Goal: Task Accomplishment & Management: Manage account settings

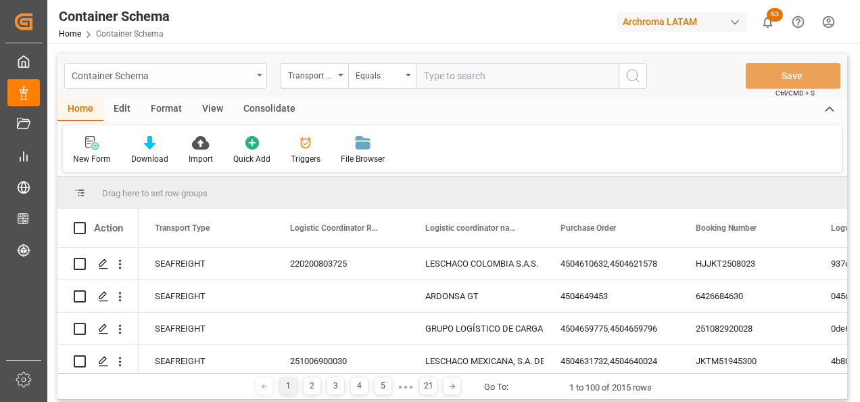
click at [222, 78] on div "Container Schema" at bounding box center [162, 74] width 181 height 17
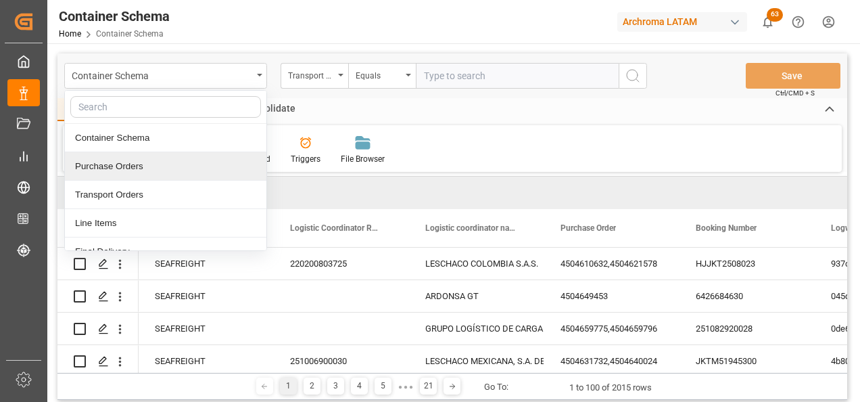
click at [178, 166] on div "Purchase Orders" at bounding box center [166, 166] width 202 height 28
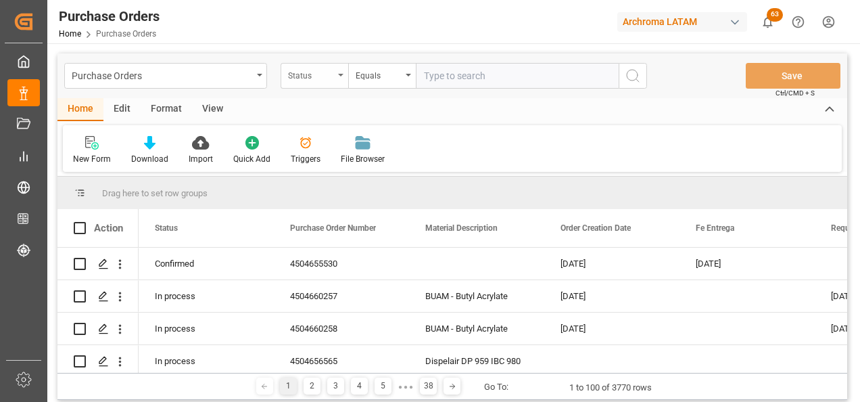
click at [285, 74] on div "Status" at bounding box center [315, 76] width 68 height 26
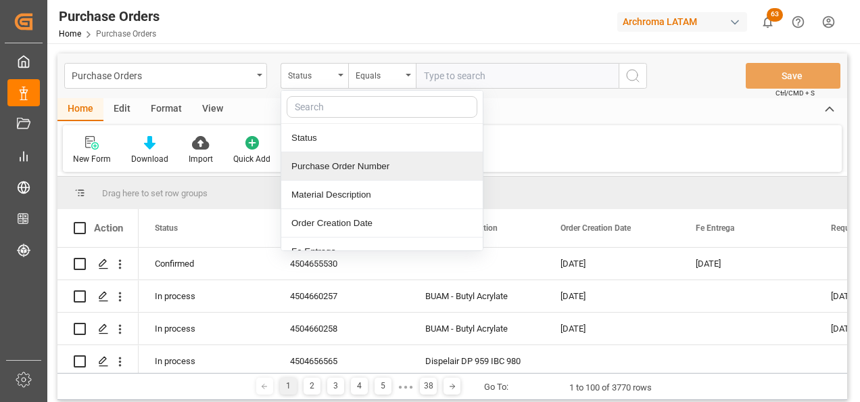
click at [315, 162] on div "Purchase Order Number" at bounding box center [382, 166] width 202 height 28
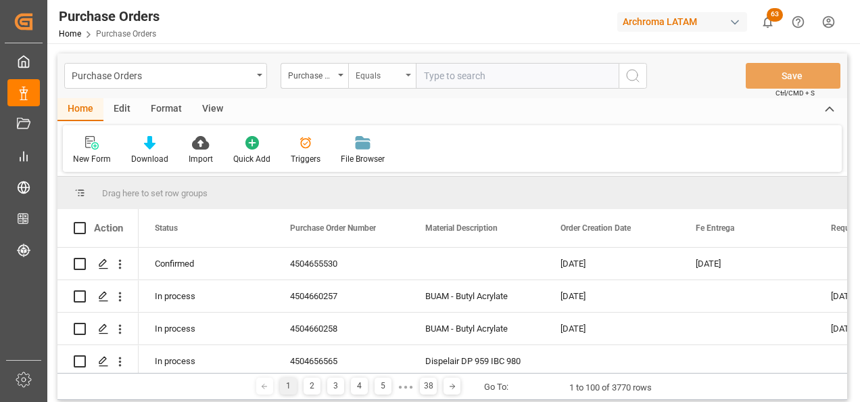
click at [365, 85] on div "Equals" at bounding box center [382, 76] width 68 height 26
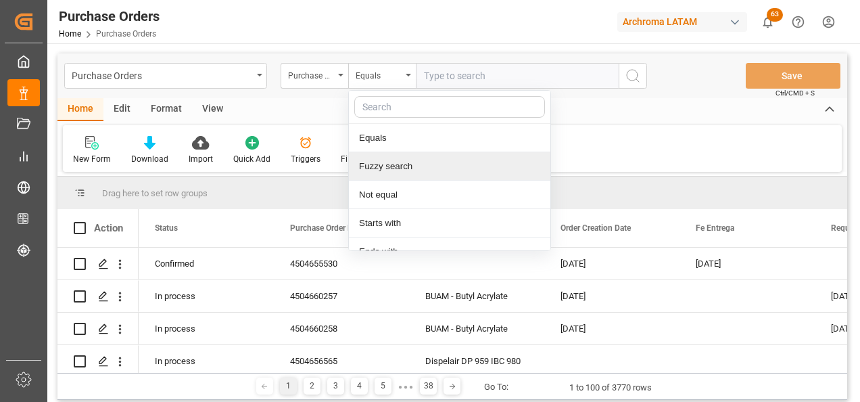
click at [375, 166] on div "Fuzzy search" at bounding box center [450, 166] width 202 height 28
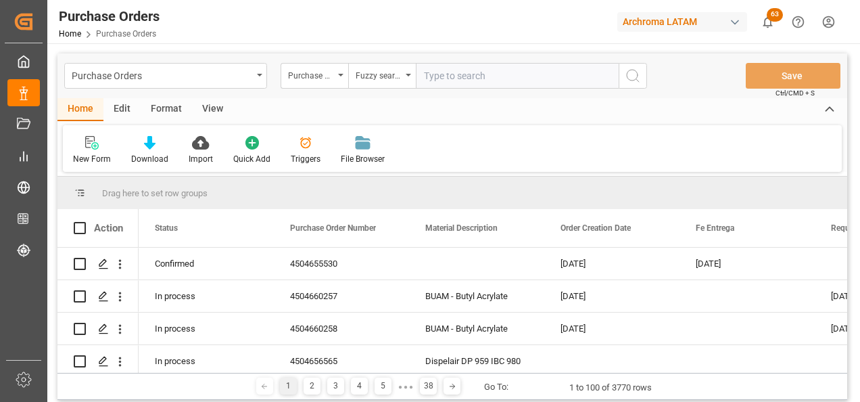
click at [499, 63] on input "text" at bounding box center [517, 76] width 203 height 26
click at [498, 72] on input "text" at bounding box center [517, 76] width 203 height 26
paste input "4504666127"
type input "4504666127"
click at [626, 81] on icon "search button" at bounding box center [633, 76] width 16 height 16
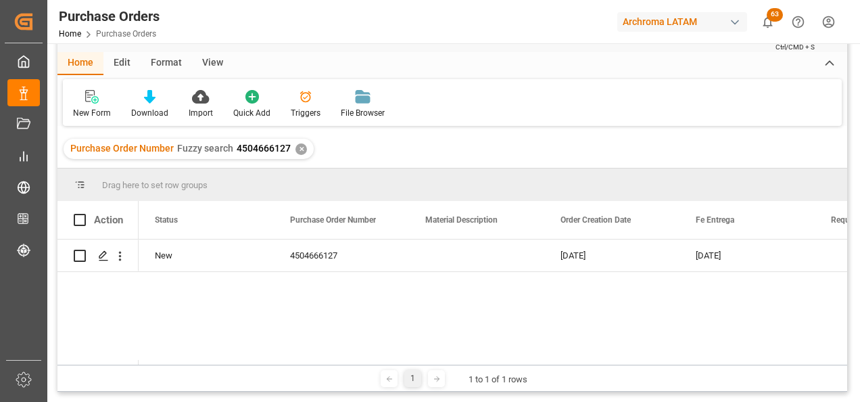
scroll to position [68, 0]
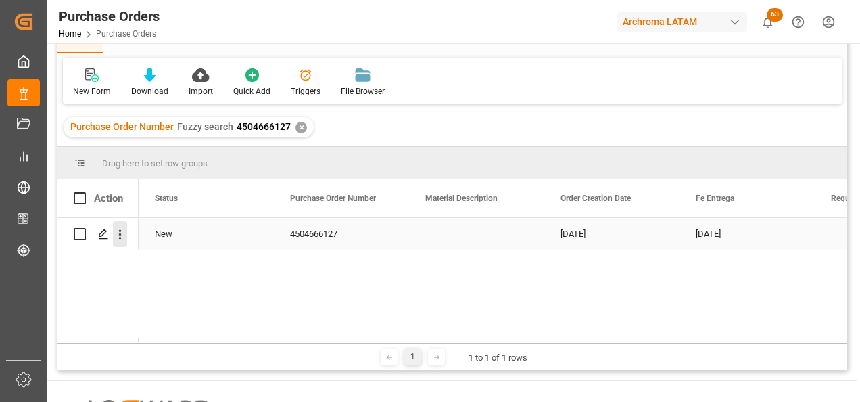
click at [118, 244] on button "open menu" at bounding box center [120, 234] width 14 height 26
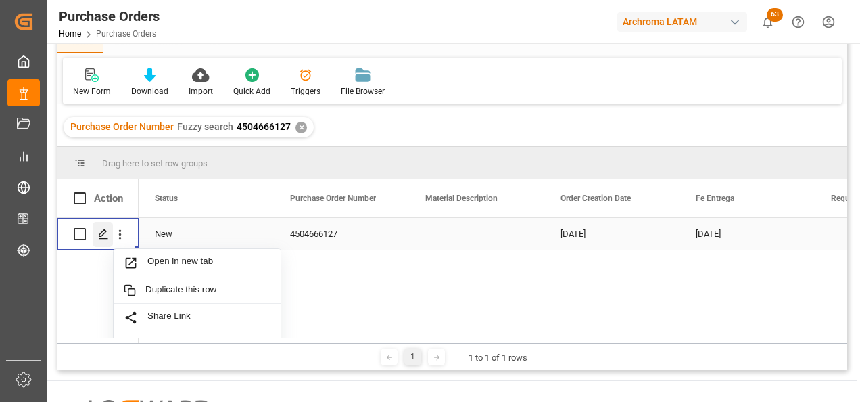
click at [107, 240] on div "Press SPACE to select this row." at bounding box center [103, 234] width 20 height 25
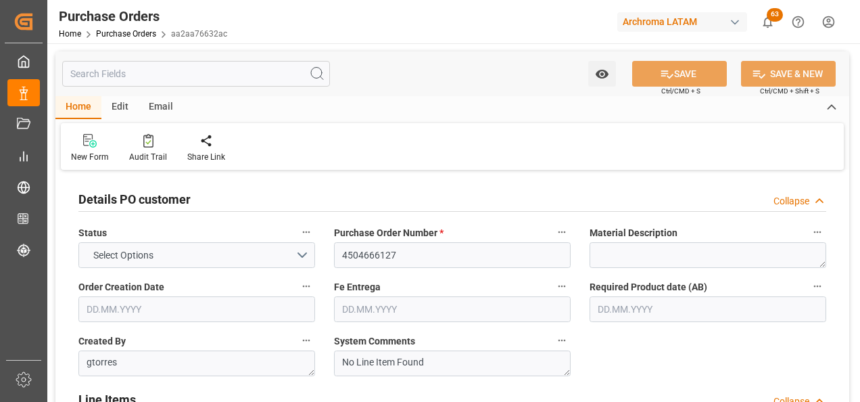
type input "1"
type input "[DATE]"
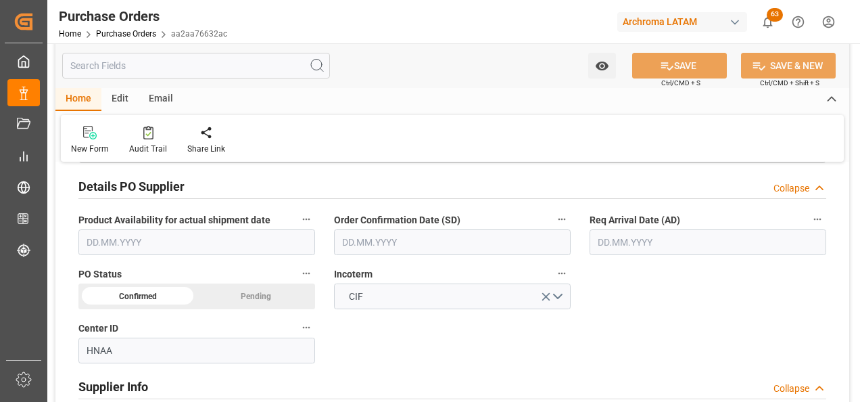
scroll to position [474, 0]
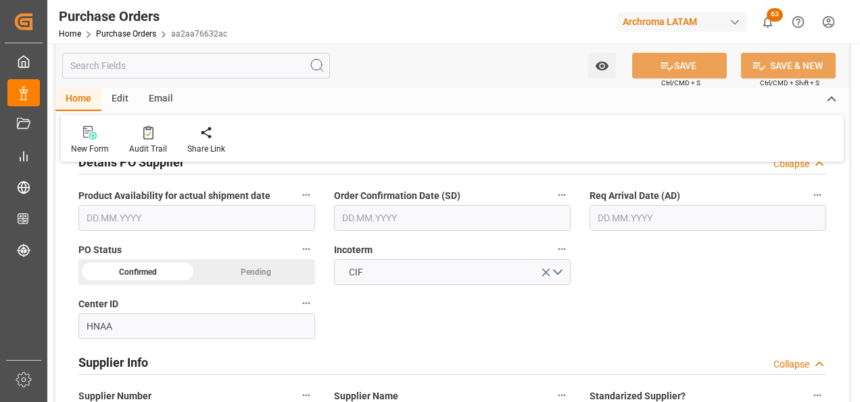
click at [370, 218] on input "text" at bounding box center [452, 218] width 237 height 26
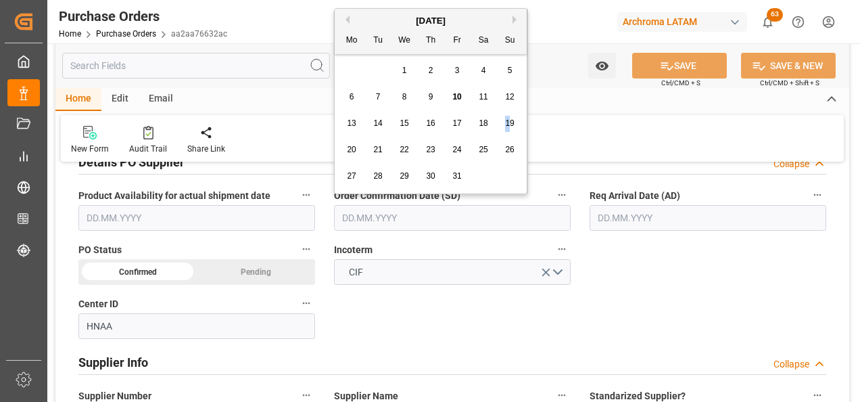
click at [509, 118] on div "19" at bounding box center [510, 124] width 17 height 16
type input "[DATE]"
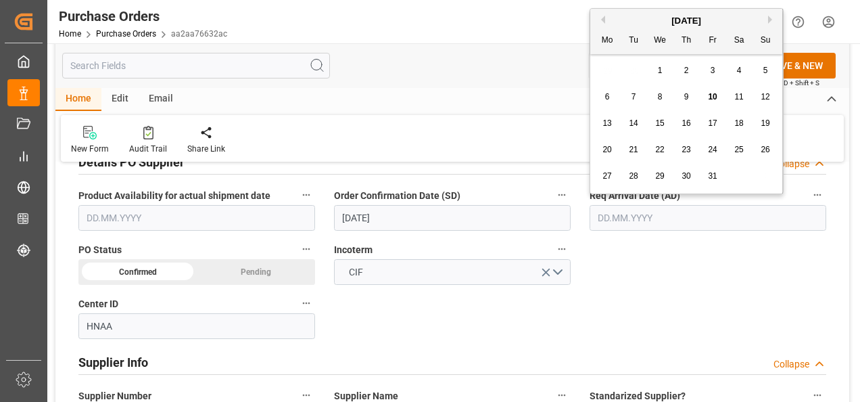
click at [677, 216] on input "text" at bounding box center [708, 218] width 237 height 26
click at [664, 147] on span "22" at bounding box center [659, 149] width 9 height 9
type input "[DATE]"
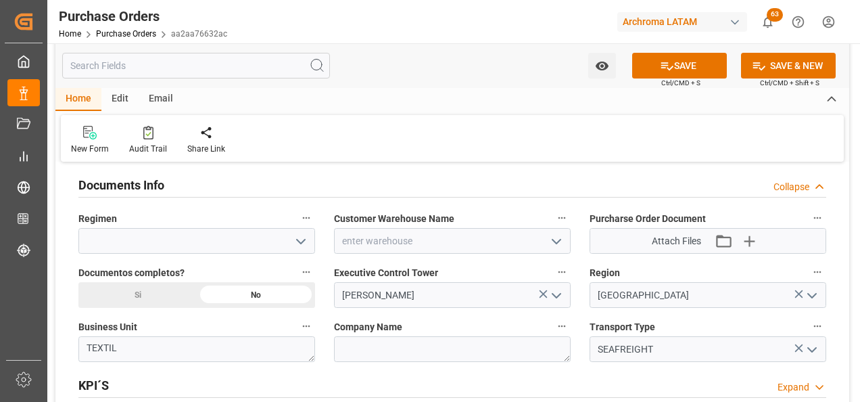
scroll to position [947, 0]
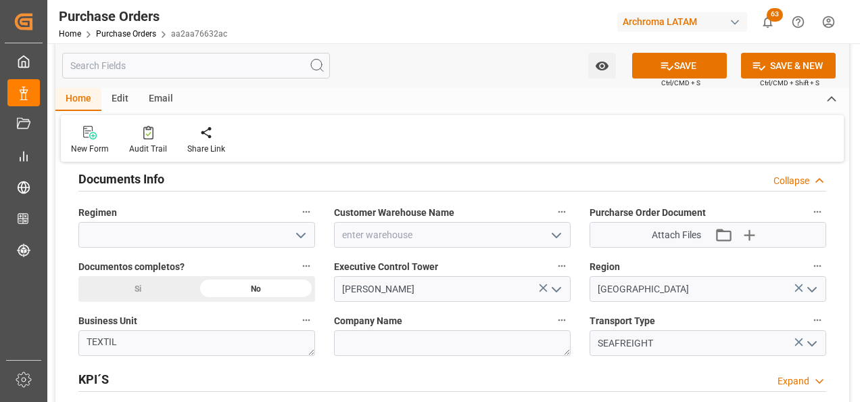
click at [296, 239] on icon "open menu" at bounding box center [301, 235] width 16 height 16
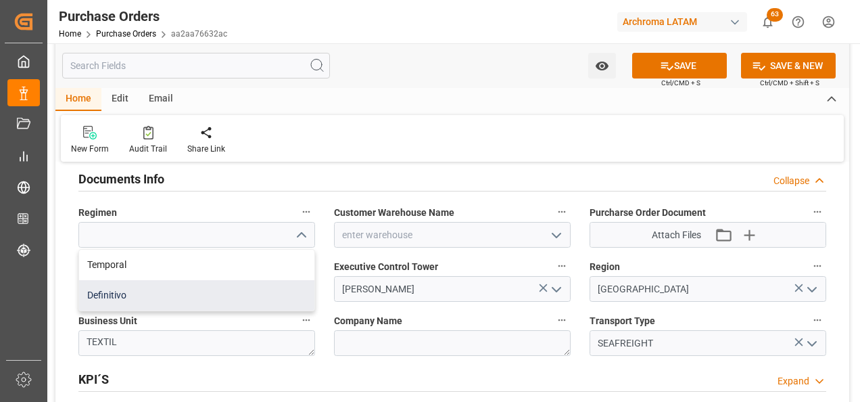
click at [251, 291] on div "Definitivo" at bounding box center [196, 295] width 235 height 30
type input "Definitivo"
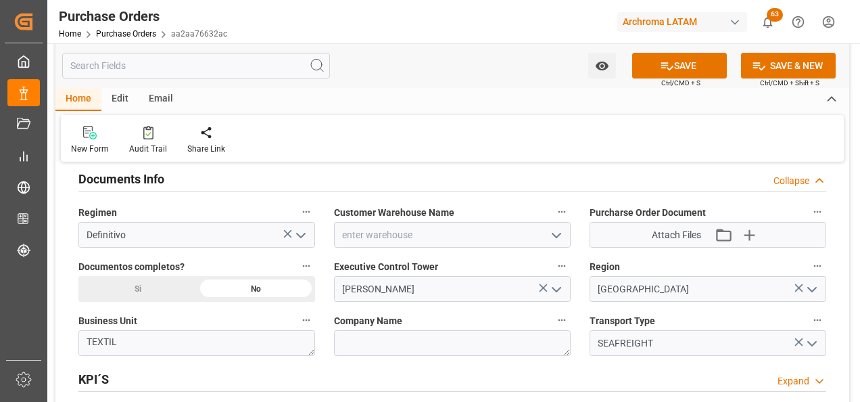
click at [553, 239] on icon "open menu" at bounding box center [557, 235] width 16 height 16
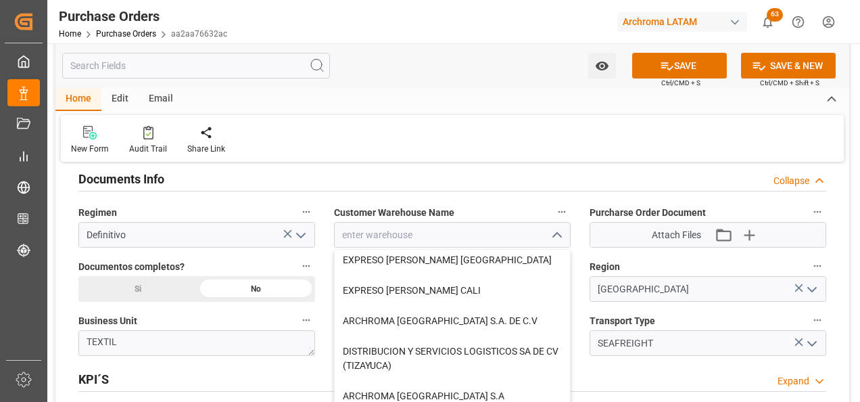
scroll to position [271, 0]
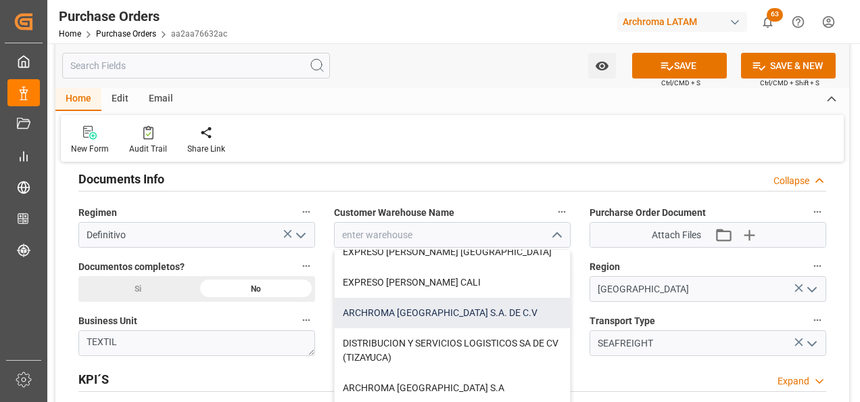
click at [440, 317] on div "ARCHROMA [GEOGRAPHIC_DATA] S.A. DE C.V" at bounding box center [452, 313] width 235 height 30
type input "ARCHROMA [GEOGRAPHIC_DATA] S.A. DE C.V"
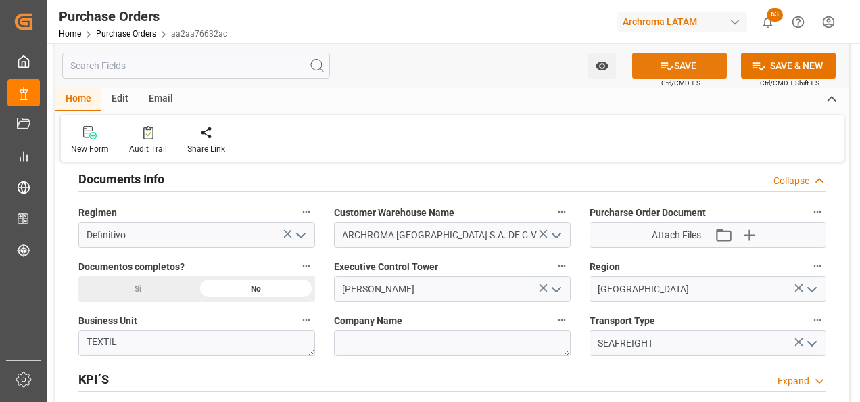
click at [691, 66] on button "SAVE" at bounding box center [679, 66] width 95 height 26
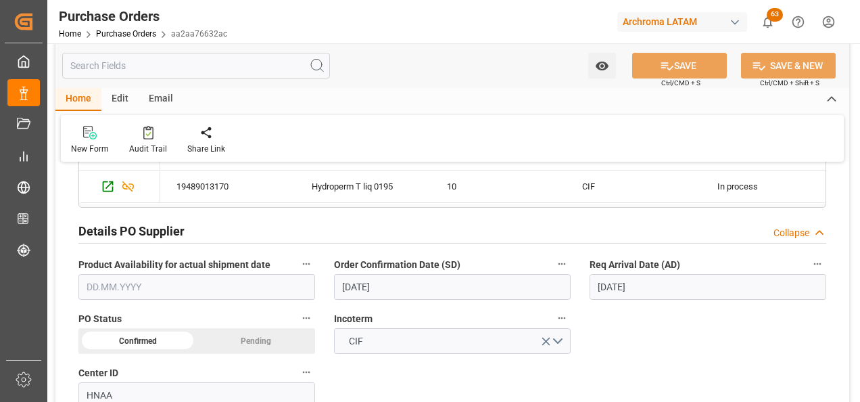
scroll to position [406, 0]
